Goal: Transaction & Acquisition: Purchase product/service

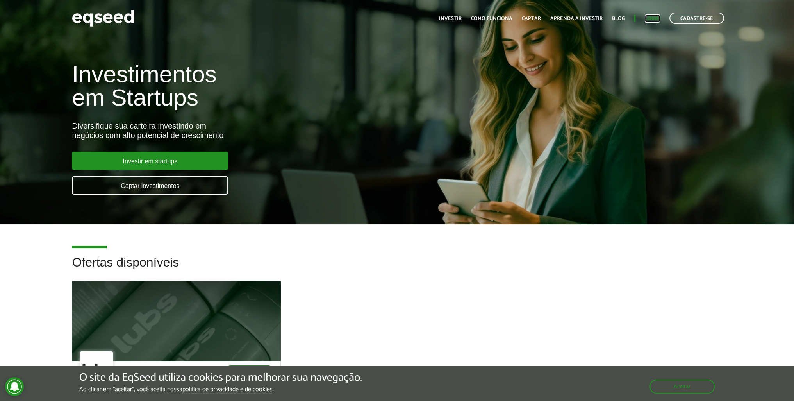
click at [647, 16] on link "Login" at bounding box center [652, 18] width 15 height 5
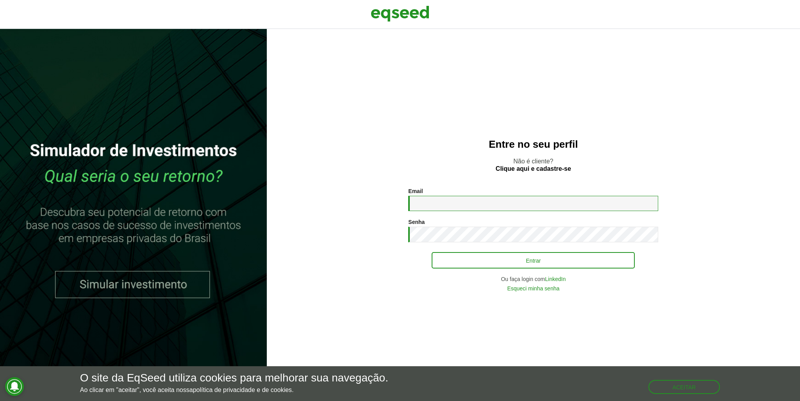
type input "**********"
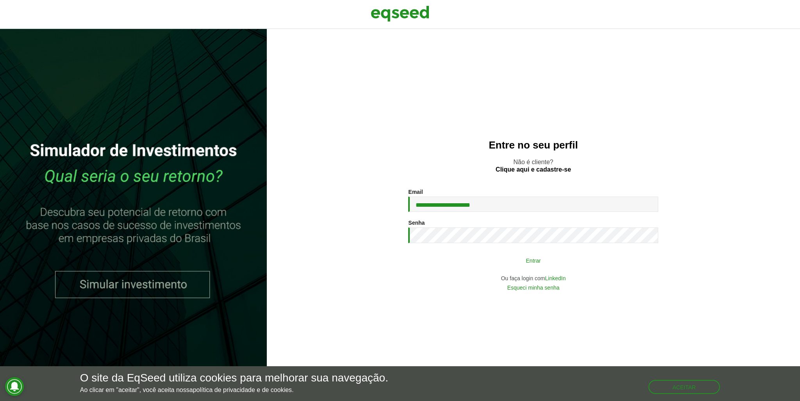
click at [514, 258] on button "Entrar" at bounding box center [533, 260] width 203 height 15
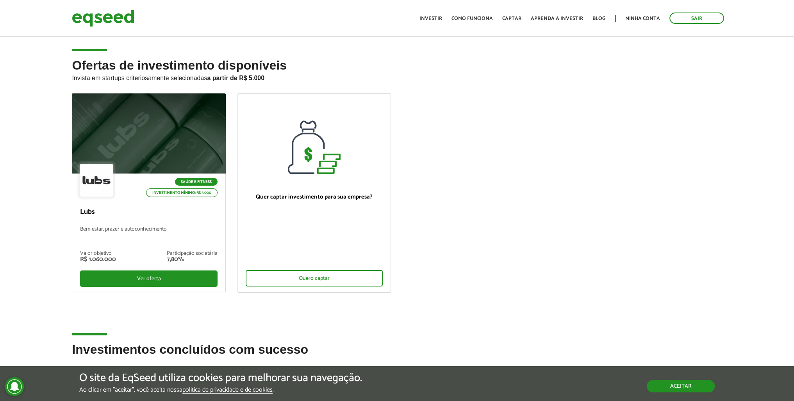
click at [680, 388] on button "Aceitar" at bounding box center [681, 386] width 68 height 13
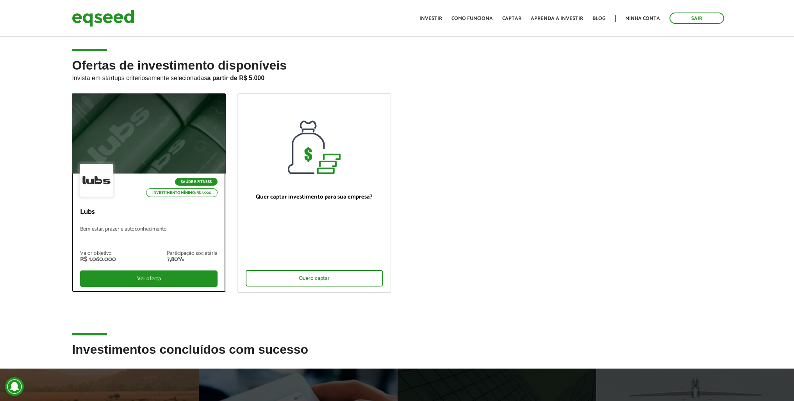
click at [169, 134] on div at bounding box center [149, 134] width 184 height 96
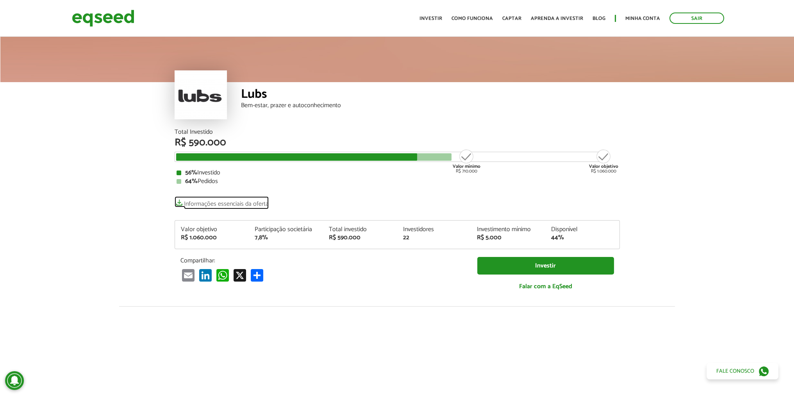
click at [243, 202] on link "Informações essenciais da oferta" at bounding box center [222, 201] width 94 height 11
click at [239, 202] on link "Informações essenciais da oferta" at bounding box center [222, 201] width 94 height 11
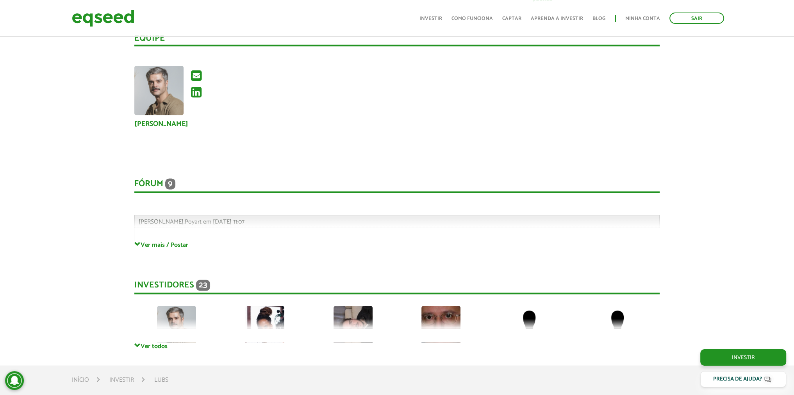
scroll to position [1524, 0]
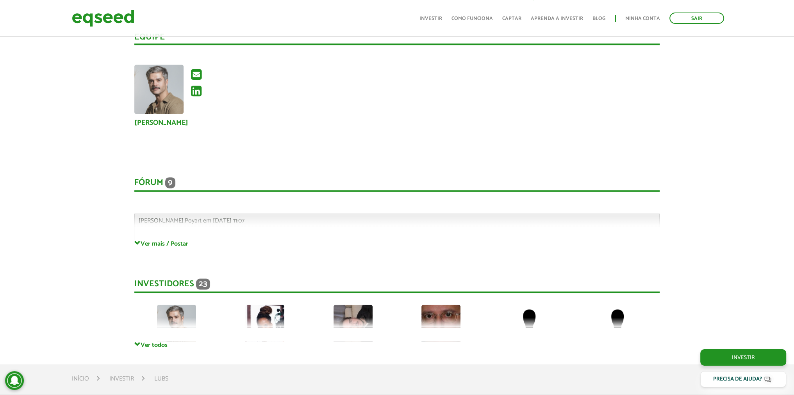
click at [180, 238] on div "Fórum 9 Comentários [PERSON_NAME].Poyart em [DATE] 11:07 Bem-vindo(a) ao fórum …" at bounding box center [396, 200] width 525 height 78
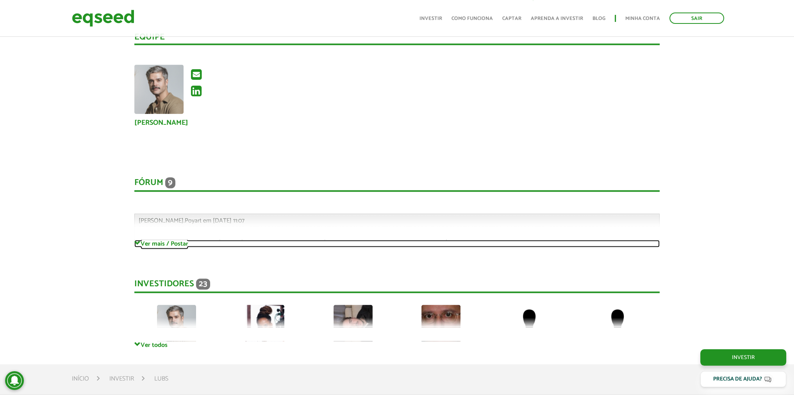
click at [179, 244] on link "Ver mais / Postar" at bounding box center [396, 242] width 525 height 7
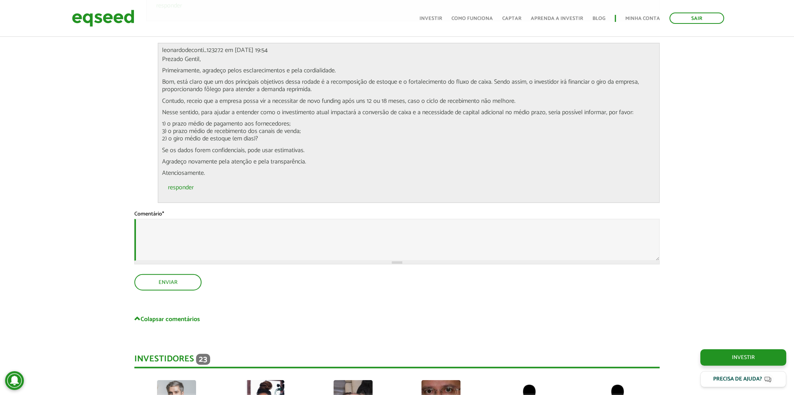
scroll to position [2852, 0]
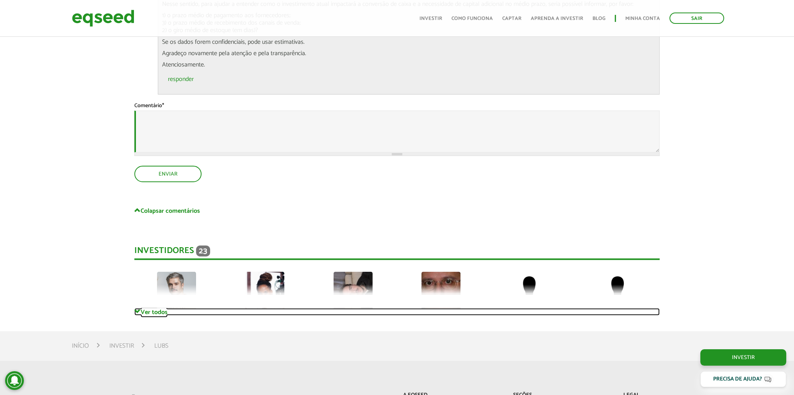
click at [148, 314] on link "Ver todos" at bounding box center [396, 311] width 525 height 7
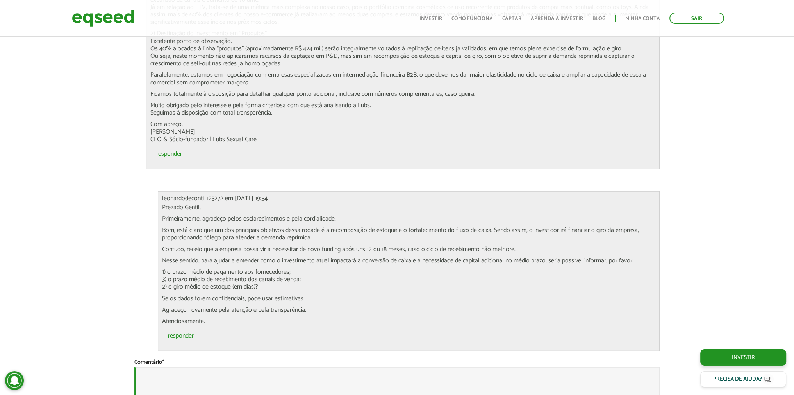
scroll to position [2578, 0]
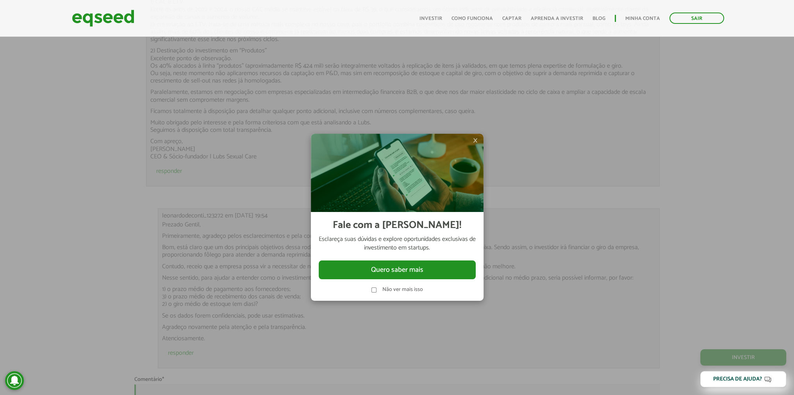
click at [475, 142] on span "×" at bounding box center [475, 140] width 5 height 9
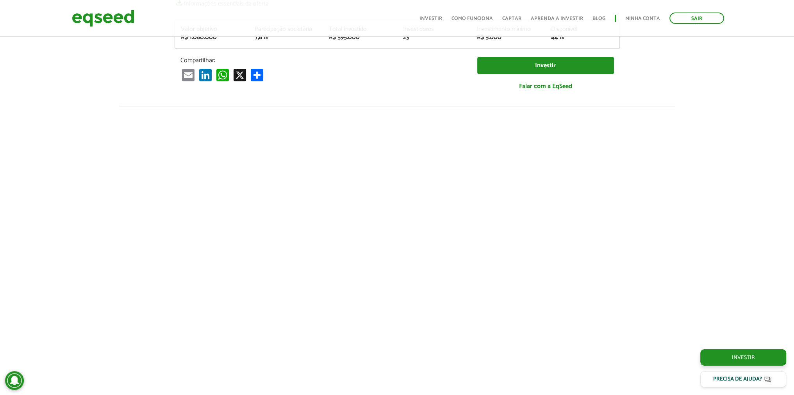
scroll to position [0, 0]
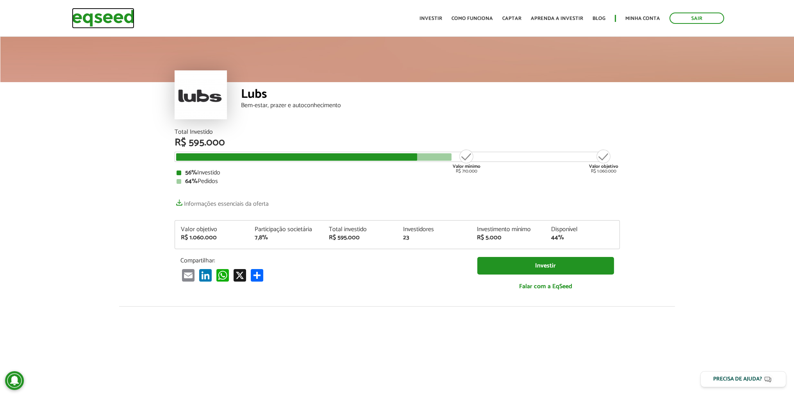
click at [116, 21] on img at bounding box center [103, 18] width 63 height 21
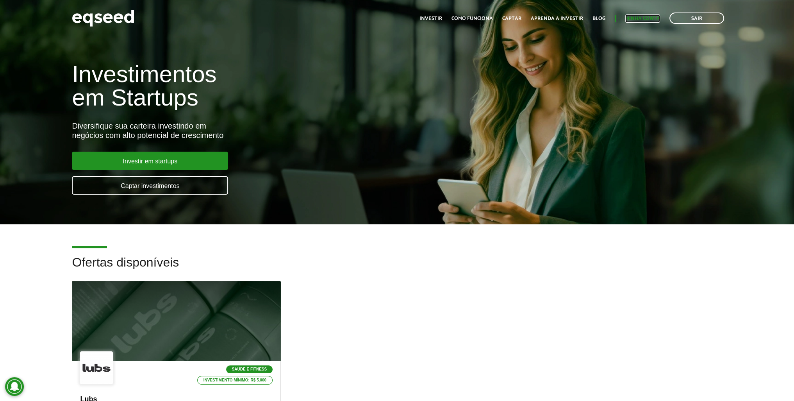
click at [634, 17] on link "Minha conta" at bounding box center [642, 18] width 35 height 5
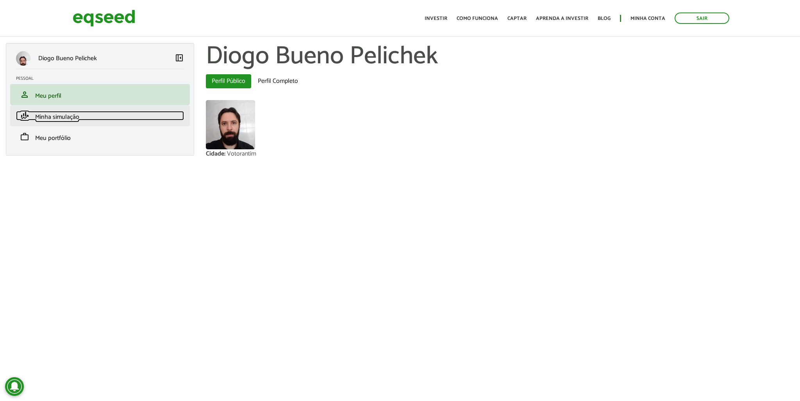
click at [69, 113] on span "Minha simulação" at bounding box center [57, 117] width 44 height 11
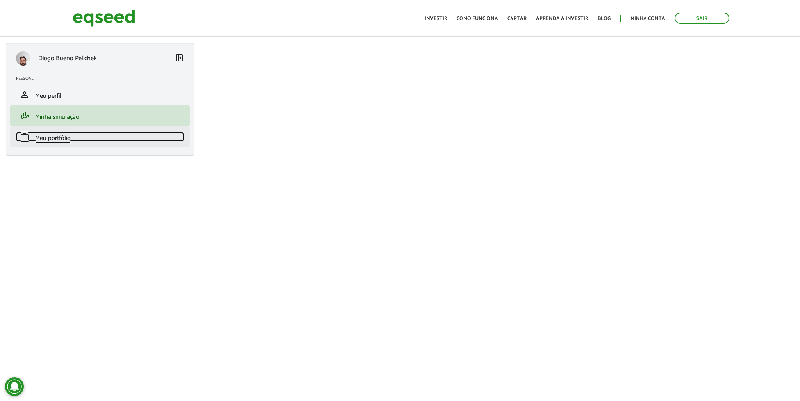
click at [64, 139] on span "Meu portfólio" at bounding box center [53, 138] width 36 height 11
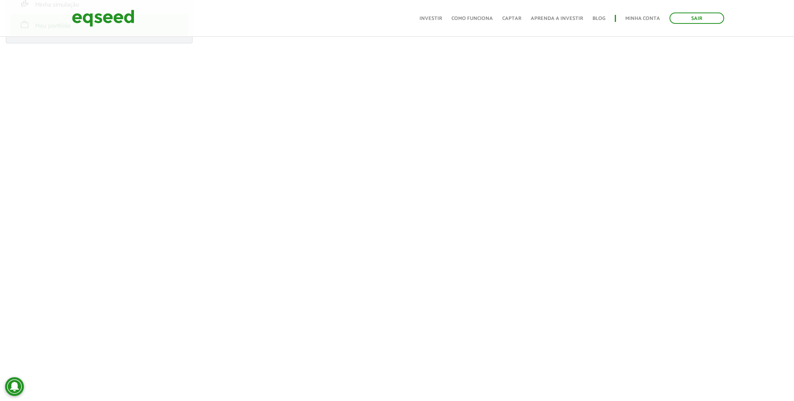
scroll to position [117, 0]
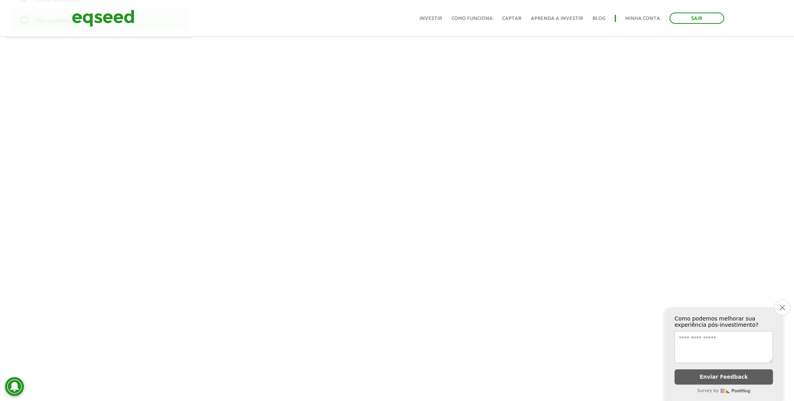
click at [784, 305] on button "Close survey" at bounding box center [782, 307] width 16 height 16
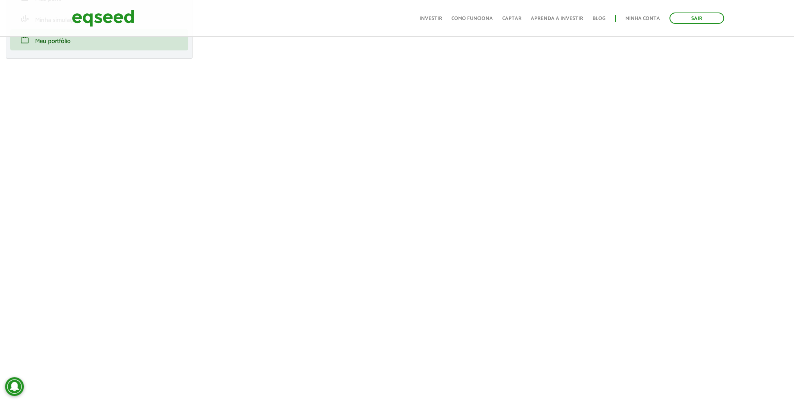
scroll to position [78, 0]
